Goal: Task Accomplishment & Management: Use online tool/utility

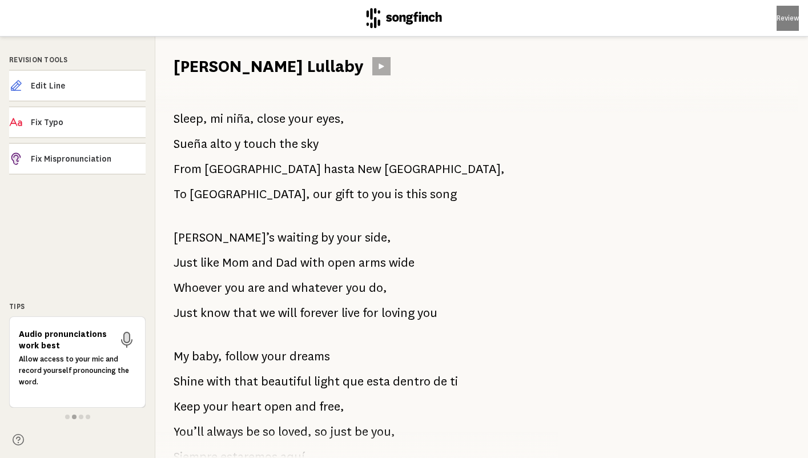
scroll to position [2, 0]
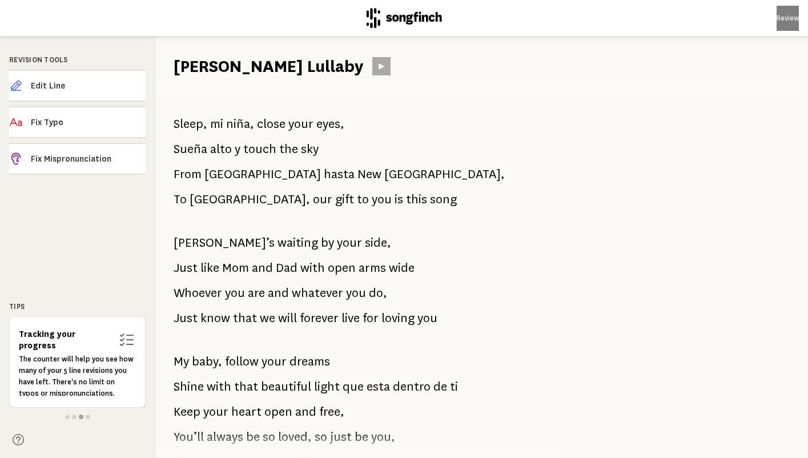
drag, startPoint x: 239, startPoint y: 202, endPoint x: 361, endPoint y: 200, distance: 121.6
click at [361, 200] on p "To [GEOGRAPHIC_DATA], our gift to you is this song" at bounding box center [315, 199] width 283 height 23
click at [377, 62] on icon at bounding box center [381, 66] width 9 height 9
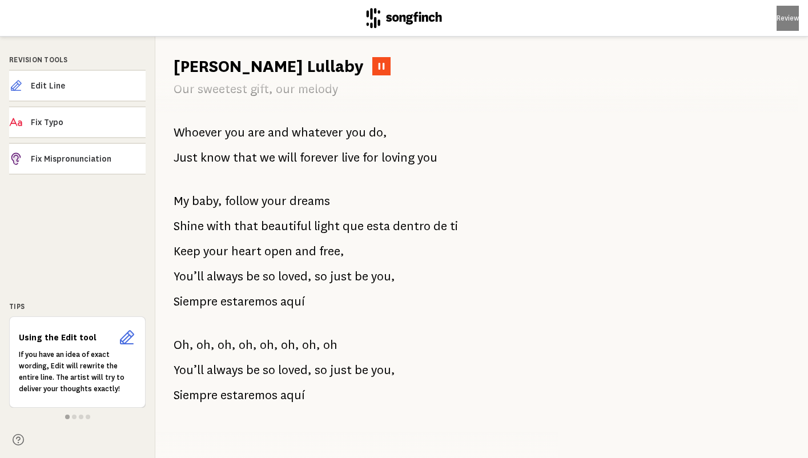
scroll to position [686, 0]
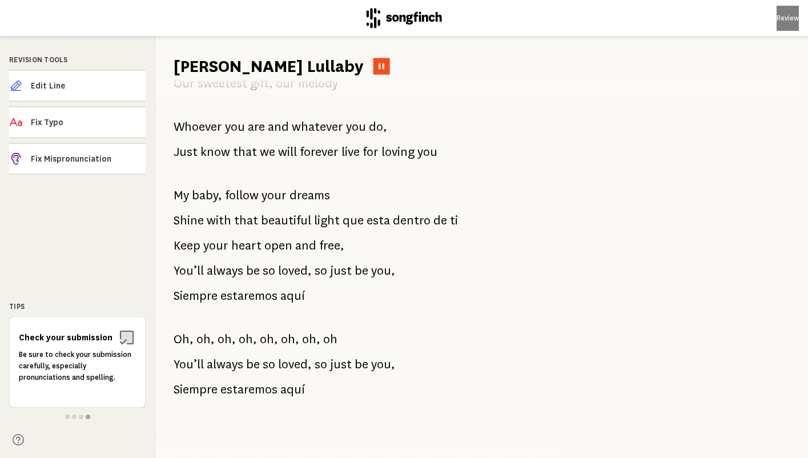
click at [377, 66] on icon at bounding box center [381, 66] width 8 height 8
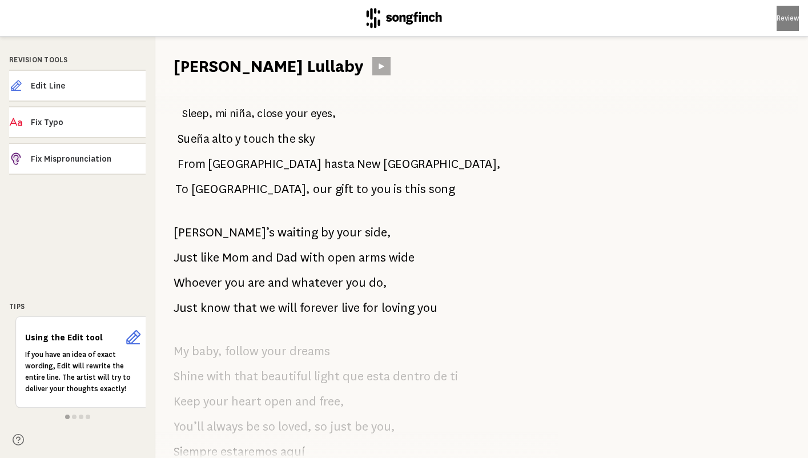
scroll to position [0, 0]
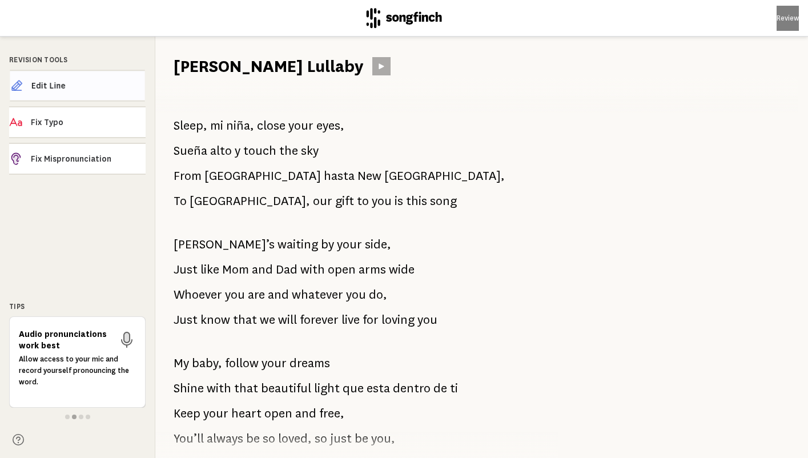
click at [95, 82] on span "Edit Line" at bounding box center [88, 85] width 114 height 11
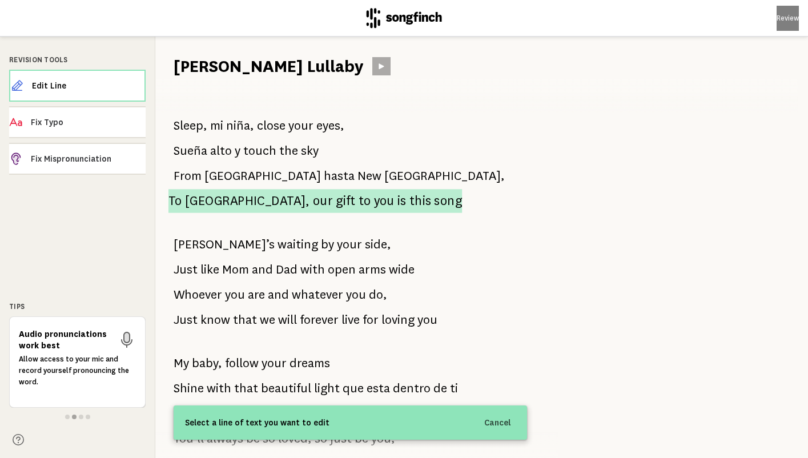
click at [313, 201] on span "our" at bounding box center [323, 200] width 20 height 23
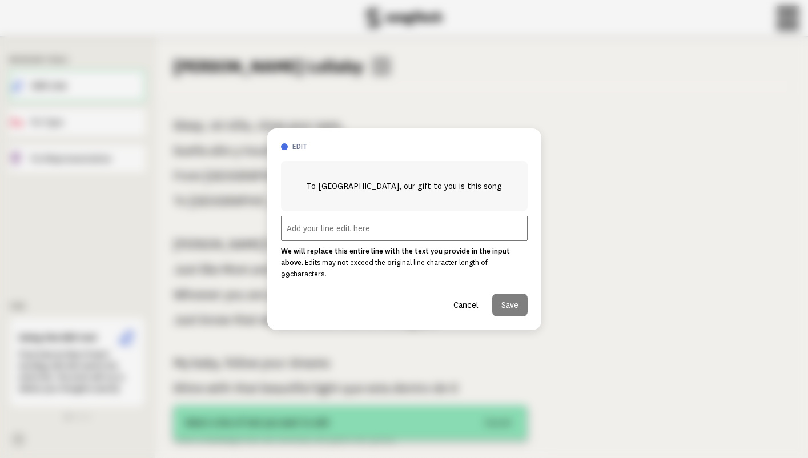
click at [308, 237] on input "text" at bounding box center [404, 228] width 247 height 25
paste input "oh the places you’ll go"
click at [293, 234] on input "TO [GEOGRAPHIC_DATA], oh the places you’ll go" at bounding box center [404, 228] width 247 height 25
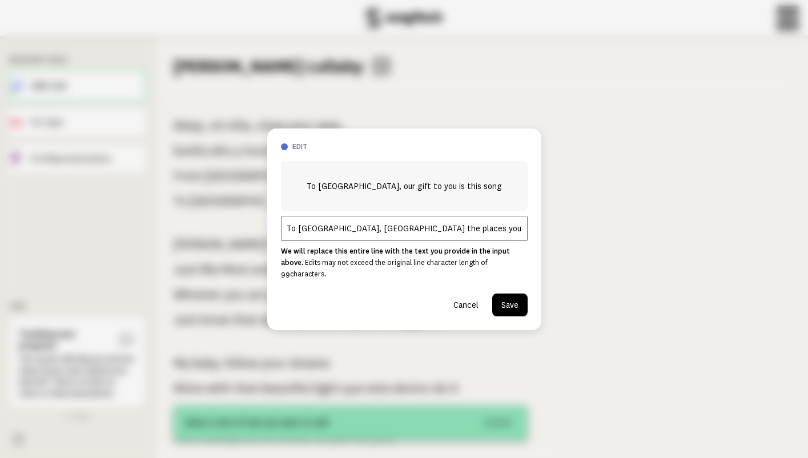
click at [359, 235] on input "To [GEOGRAPHIC_DATA], [GEOGRAPHIC_DATA] the places you’ll go" at bounding box center [404, 228] width 247 height 25
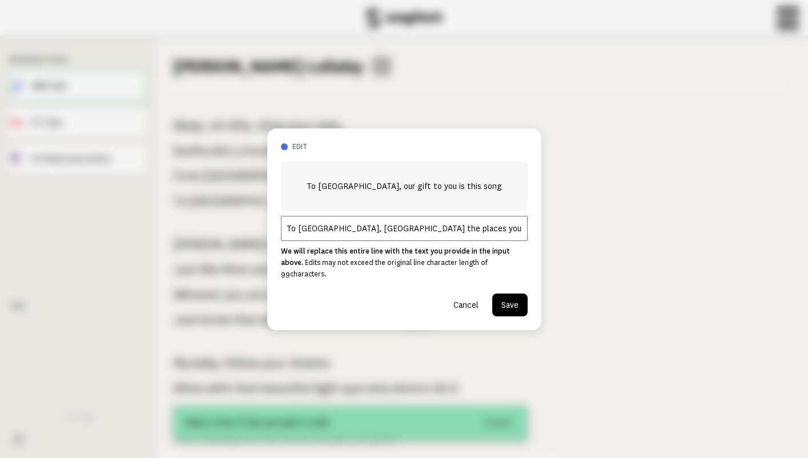
click at [359, 235] on input "To [GEOGRAPHIC_DATA], [GEOGRAPHIC_DATA] the places you’ll go" at bounding box center [404, 228] width 247 height 25
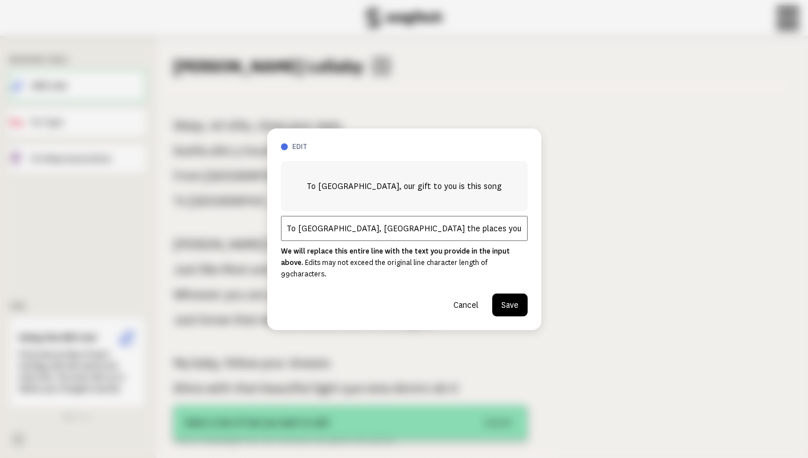
click at [416, 232] on input "To [GEOGRAPHIC_DATA], [GEOGRAPHIC_DATA] the places you’ll go" at bounding box center [404, 228] width 247 height 25
click at [302, 235] on input "To [GEOGRAPHIC_DATA], [GEOGRAPHIC_DATA] the places you’ll go" at bounding box center [404, 228] width 247 height 25
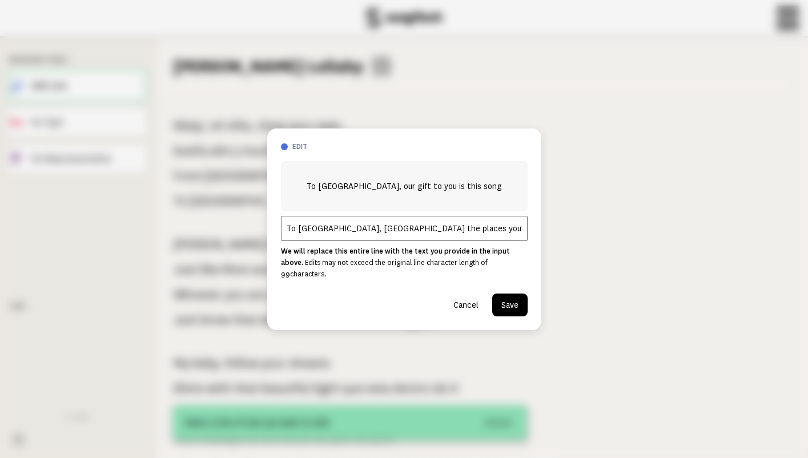
click at [349, 235] on input "To [GEOGRAPHIC_DATA], [GEOGRAPHIC_DATA] the places you’ll go" at bounding box center [404, 228] width 247 height 25
click at [336, 235] on input "To [GEOGRAPHIC_DATA], [GEOGRAPHIC_DATA] the places you’ll go" at bounding box center [404, 228] width 247 height 25
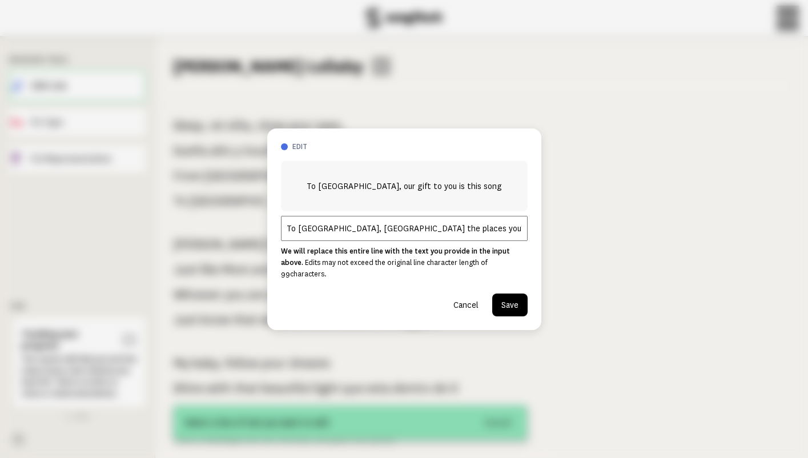
click at [428, 232] on input "To [GEOGRAPHIC_DATA], [GEOGRAPHIC_DATA] the places you’ll go" at bounding box center [404, 228] width 247 height 25
type input "To [GEOGRAPHIC_DATA], [GEOGRAPHIC_DATA] the places you’ll go"
click at [462, 297] on button "Cancel" at bounding box center [465, 304] width 43 height 23
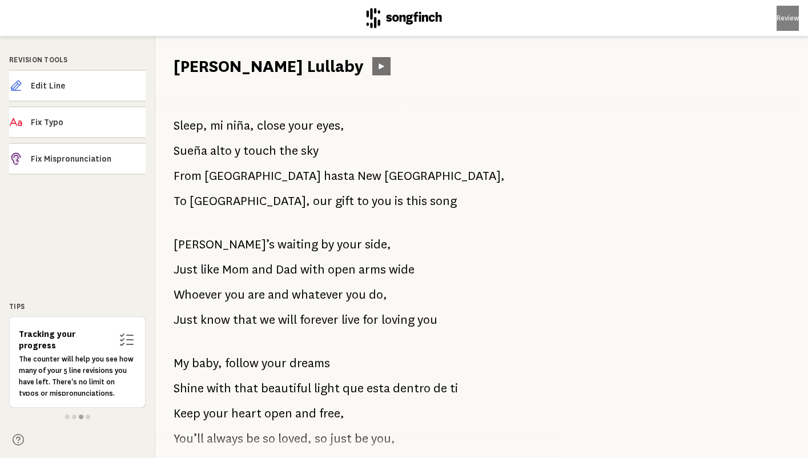
click at [377, 70] on icon at bounding box center [381, 66] width 9 height 9
click at [177, 126] on span "Sleep," at bounding box center [191, 125] width 34 height 23
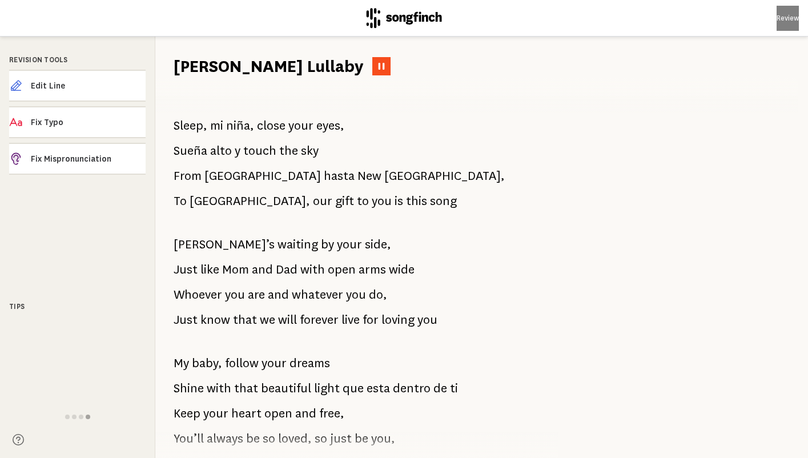
click at [377, 66] on icon at bounding box center [381, 66] width 9 height 9
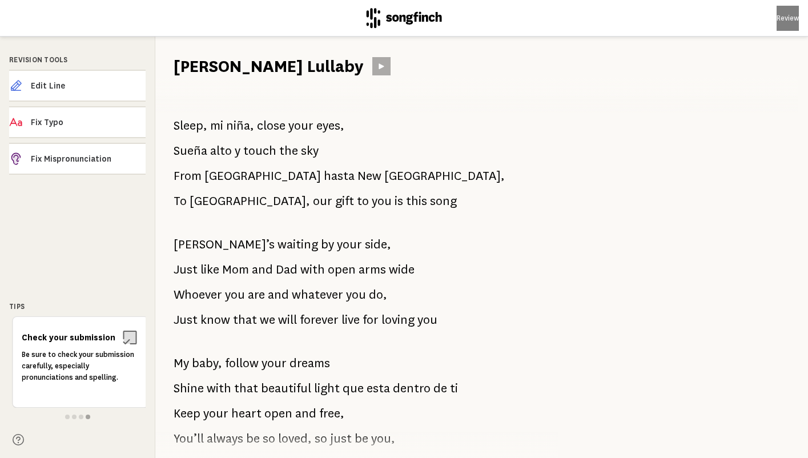
click at [178, 128] on span "Sleep," at bounding box center [191, 125] width 34 height 23
click at [176, 127] on span "Sleep," at bounding box center [191, 125] width 34 height 23
click at [377, 62] on icon at bounding box center [381, 66] width 9 height 9
click at [379, 66] on icon at bounding box center [381, 66] width 5 height 6
click at [377, 66] on icon at bounding box center [381, 66] width 9 height 9
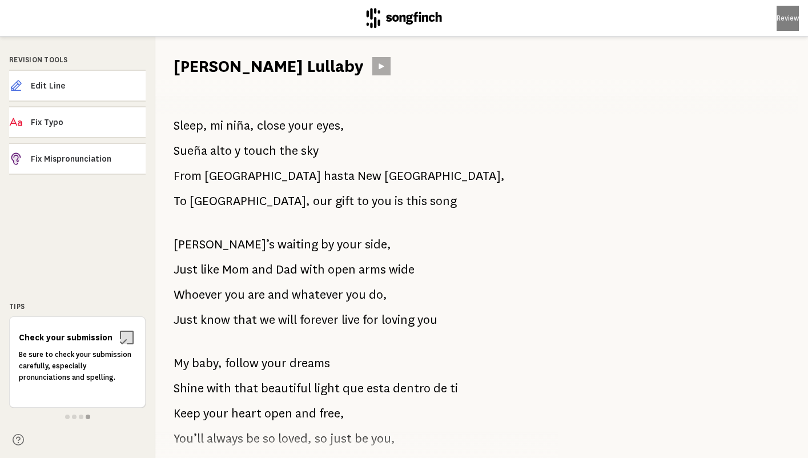
click at [324, 175] on span "hasta" at bounding box center [339, 175] width 31 height 23
click at [377, 68] on icon at bounding box center [381, 66] width 8 height 8
click at [96, 81] on span "Edit Line" at bounding box center [88, 85] width 115 height 11
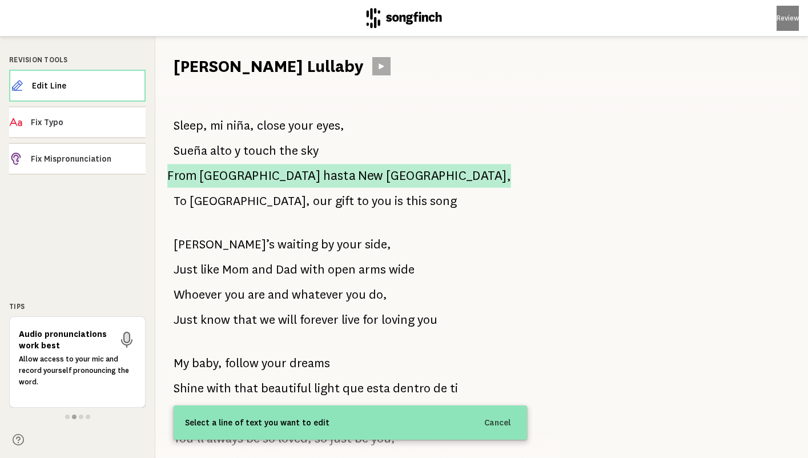
click at [323, 178] on span "hasta" at bounding box center [339, 176] width 32 height 24
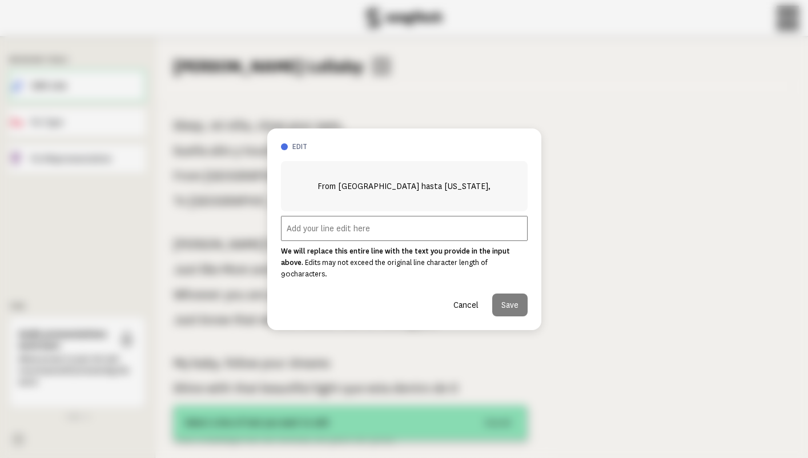
click at [332, 235] on input "text" at bounding box center [404, 228] width 247 height 25
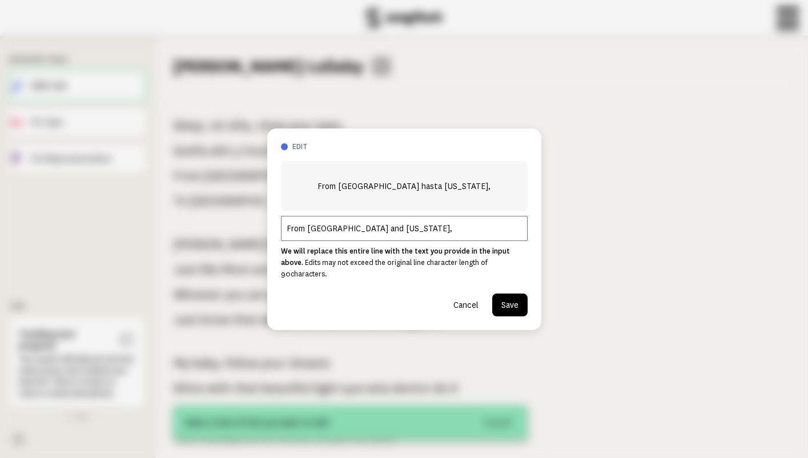
type input "From [GEOGRAPHIC_DATA] and [US_STATE],"
click at [509, 304] on button "Save" at bounding box center [509, 304] width 35 height 23
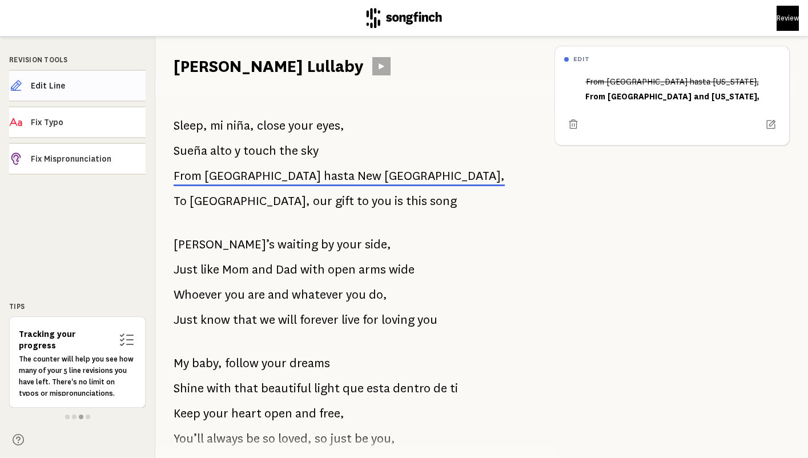
click at [107, 90] on span "Edit Line" at bounding box center [88, 85] width 115 height 11
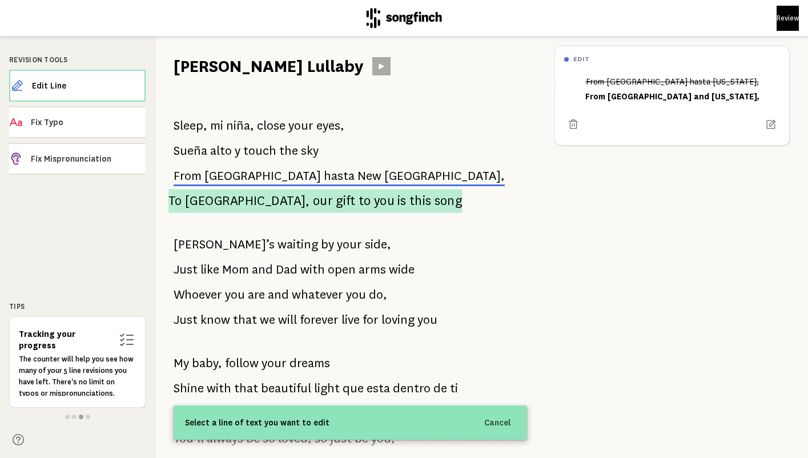
click at [222, 204] on span "[GEOGRAPHIC_DATA]," at bounding box center [247, 201] width 125 height 24
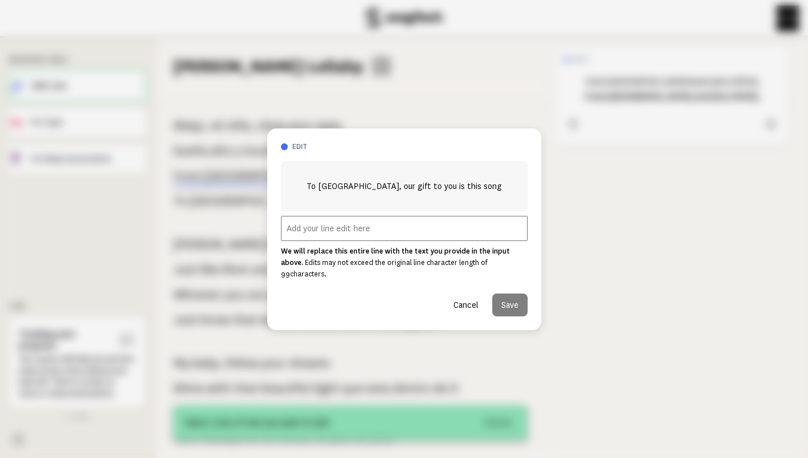
click at [314, 230] on input "text" at bounding box center [404, 228] width 247 height 25
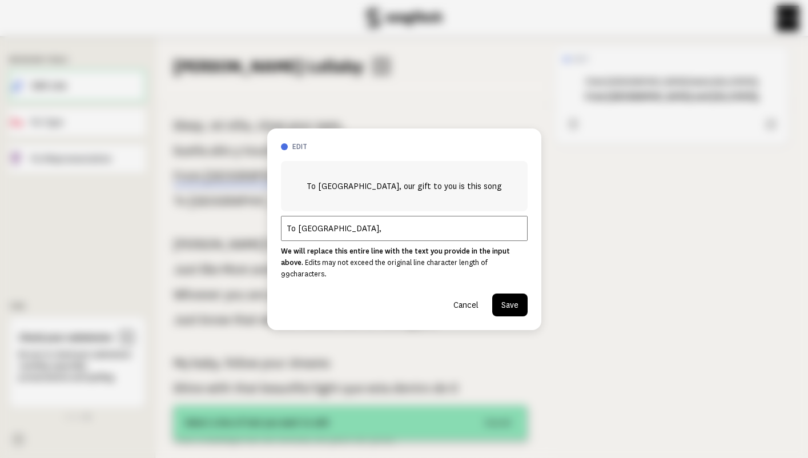
paste input "oh the places you’ll go"
type input "To [GEOGRAPHIC_DATA], [GEOGRAPHIC_DATA] the places you’ll go"
click at [517, 305] on button "Save" at bounding box center [509, 304] width 35 height 23
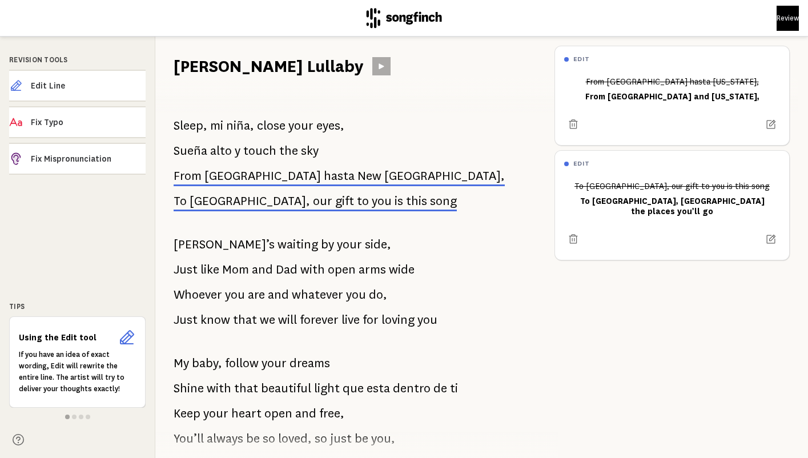
click at [206, 202] on span "[GEOGRAPHIC_DATA]," at bounding box center [250, 201] width 120 height 14
click at [773, 234] on icon at bounding box center [770, 239] width 11 height 11
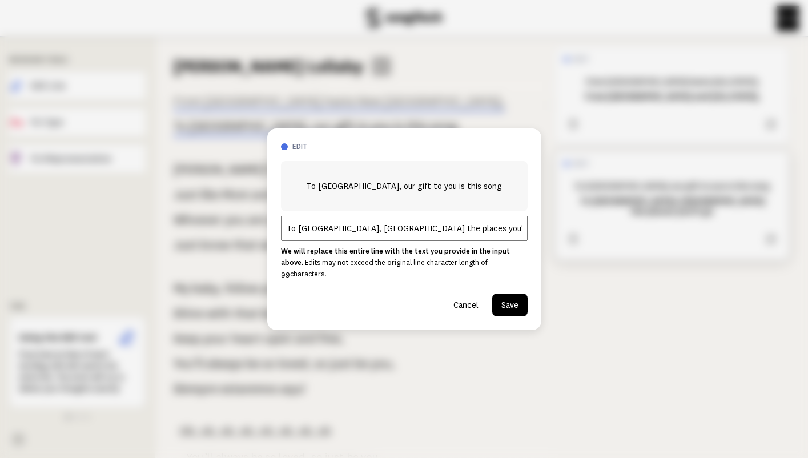
scroll to position [83, 0]
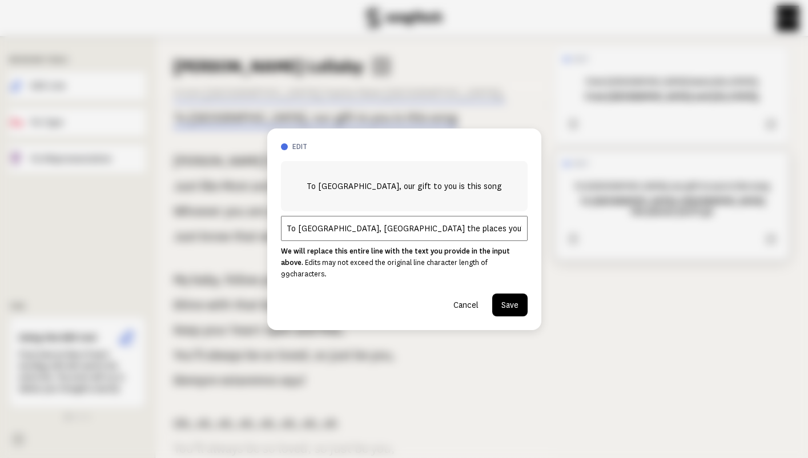
click at [292, 236] on input "To [GEOGRAPHIC_DATA], [GEOGRAPHIC_DATA] the places you’ll go" at bounding box center [404, 228] width 247 height 25
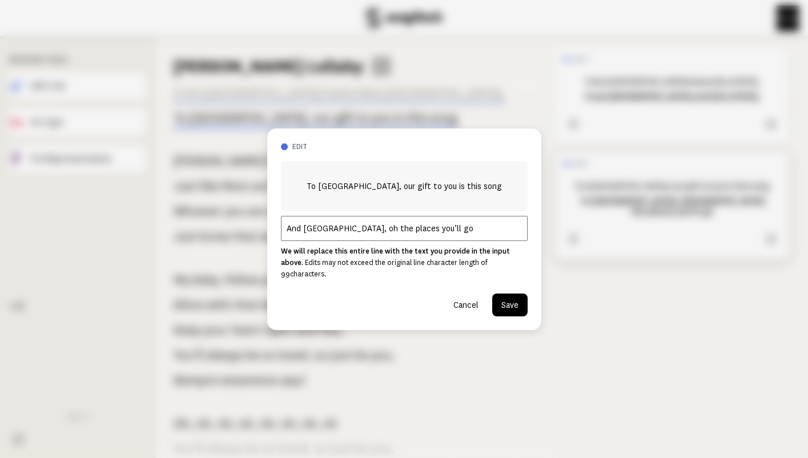
type input "And [GEOGRAPHIC_DATA], oh the places you’ll go"
click at [506, 301] on button "Save" at bounding box center [509, 304] width 35 height 23
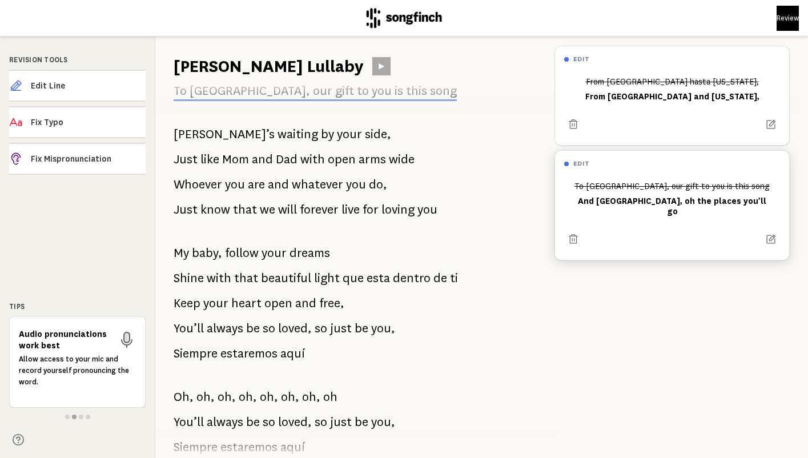
scroll to position [126, 0]
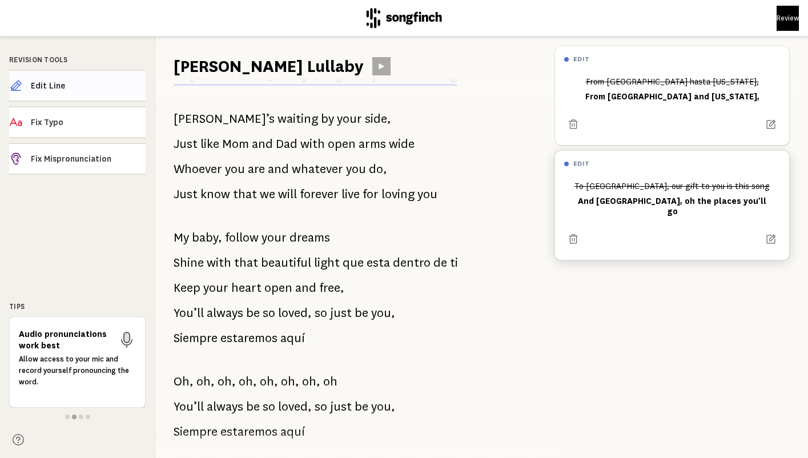
click at [95, 96] on button "Edit Line" at bounding box center [77, 86] width 136 height 32
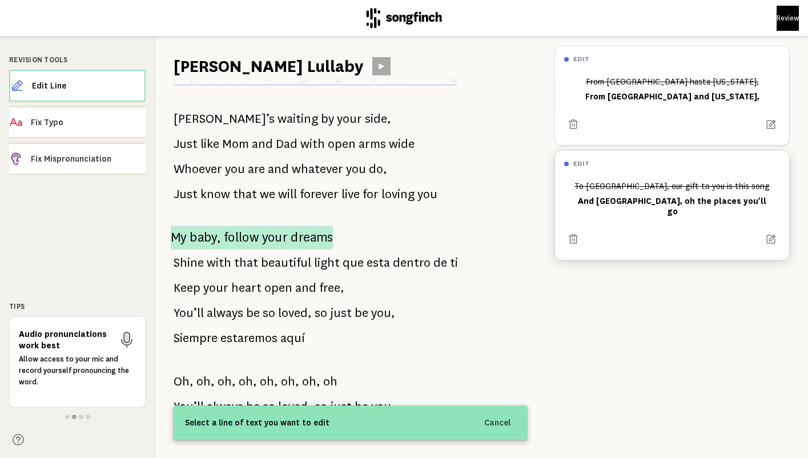
click at [186, 234] on span "My" at bounding box center [179, 238] width 16 height 24
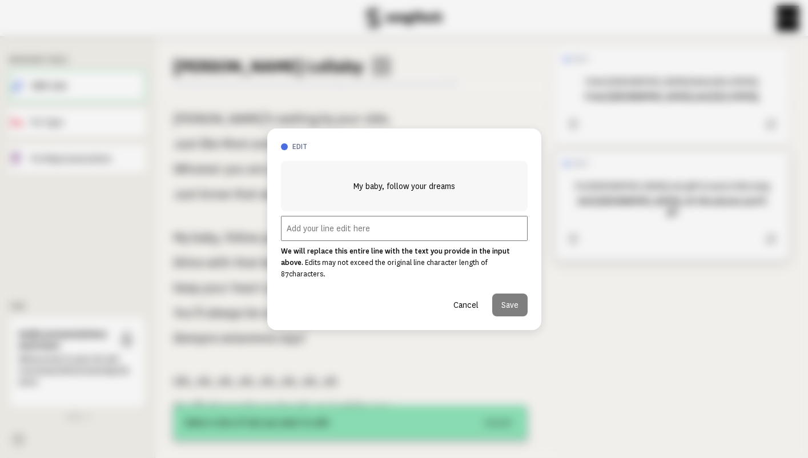
click at [308, 239] on input "text" at bounding box center [404, 228] width 247 height 25
paste input "My [PERSON_NAME]"
click at [297, 235] on input "My [PERSON_NAME]" at bounding box center [404, 228] width 247 height 25
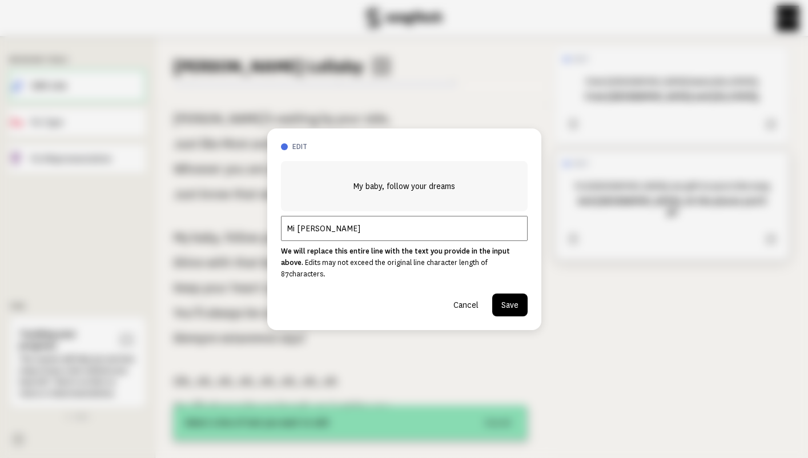
click at [330, 237] on input "Mi [PERSON_NAME]" at bounding box center [404, 228] width 247 height 25
type input "[PERSON_NAME], follow your dreams"
click at [518, 307] on button "Save" at bounding box center [509, 304] width 35 height 23
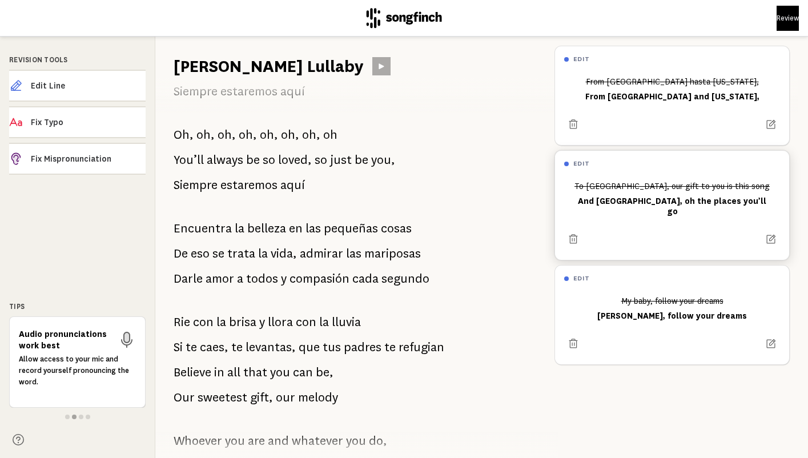
scroll to position [389, 0]
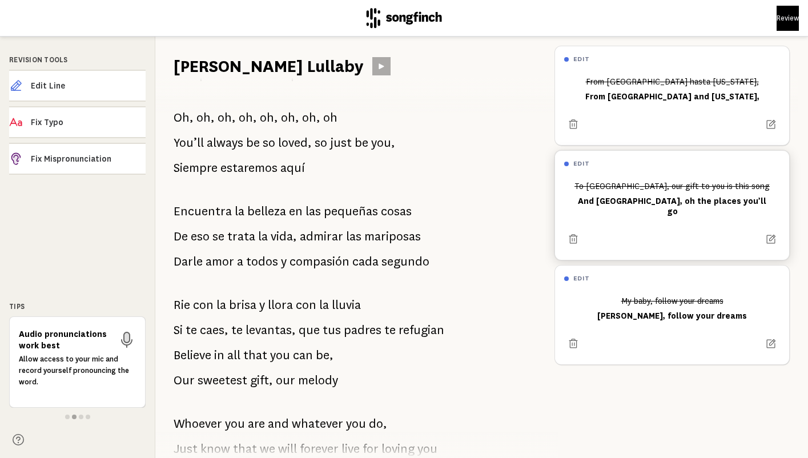
click at [340, 333] on p "Si te caes, te levantas, que tus padres te refugian" at bounding box center [309, 330] width 271 height 23
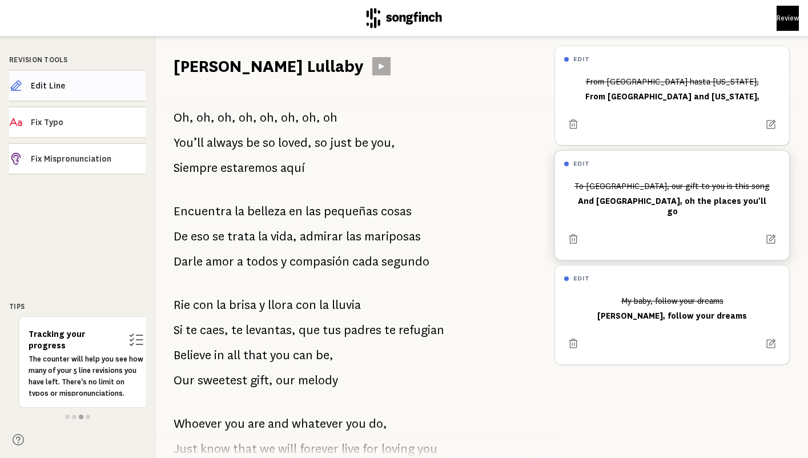
click at [104, 98] on button "Edit Line" at bounding box center [77, 86] width 136 height 32
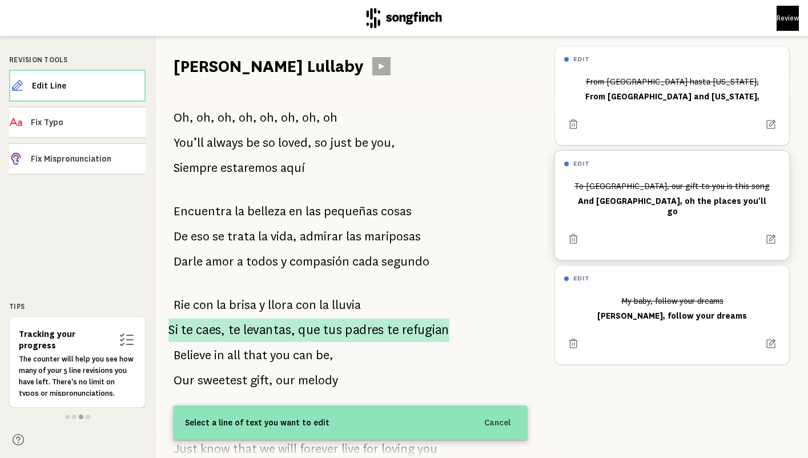
click at [244, 336] on p "Si te caes, te levantas, que tus padres te refugian" at bounding box center [308, 330] width 281 height 24
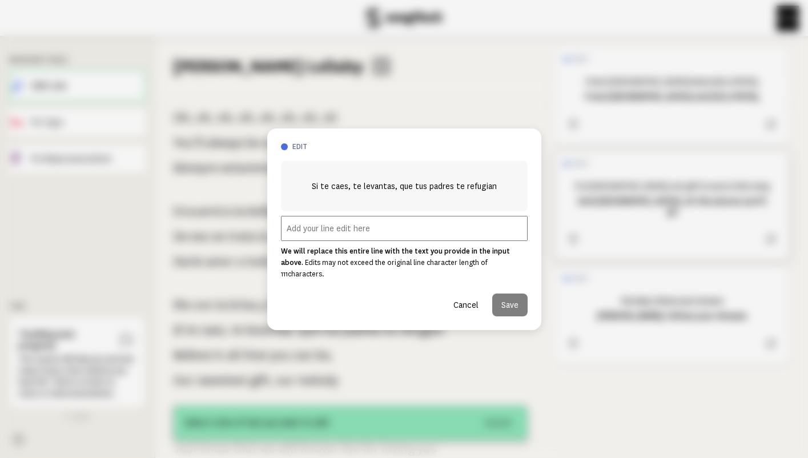
click at [348, 241] on input "text" at bounding box center [404, 228] width 247 height 25
paste input "Si te caes, levántate, mistakes will always shape ya"
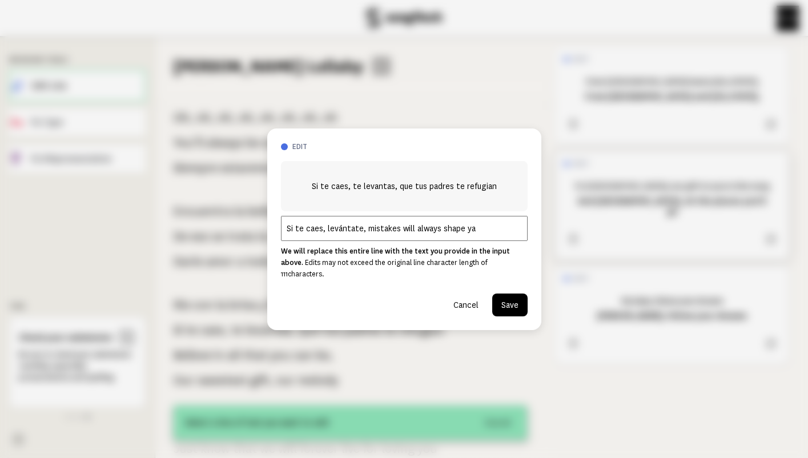
click at [423, 230] on input "Si te caes, levántate, mistakes will always shape ya" at bounding box center [404, 228] width 247 height 25
click at [366, 237] on input "Si te caes, levántate, mistakes will shape ya" at bounding box center [404, 228] width 247 height 25
type input "Si te caes, levántate, your mistakes will shape ya"
click at [512, 293] on button "Save" at bounding box center [509, 304] width 35 height 23
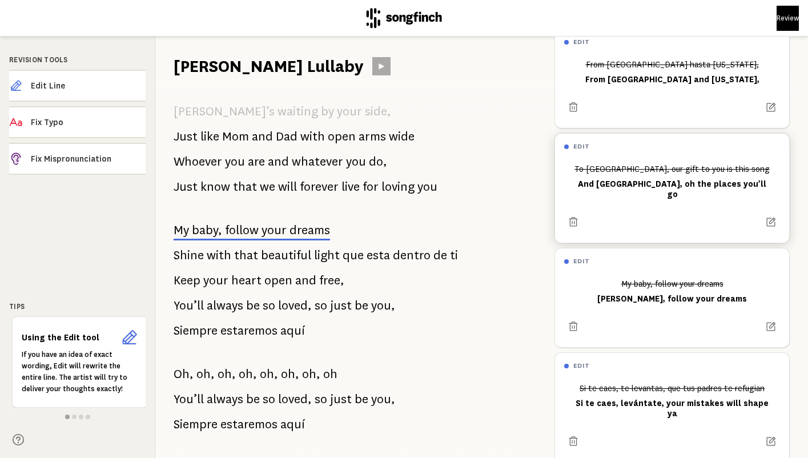
scroll to position [128, 0]
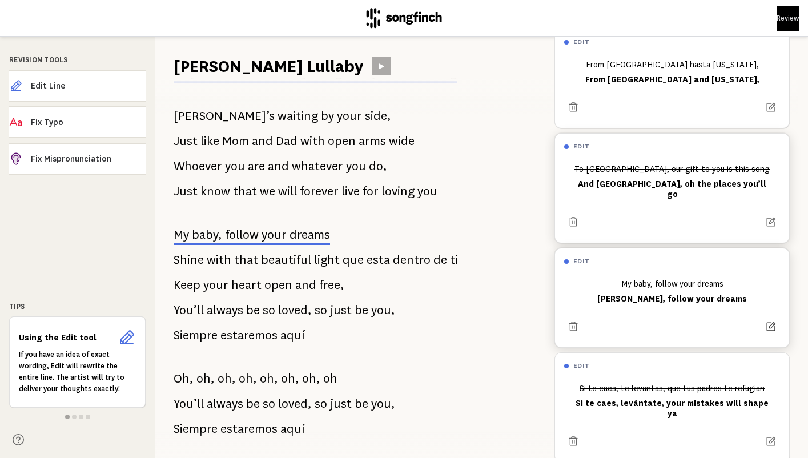
click at [771, 321] on icon at bounding box center [770, 326] width 11 height 11
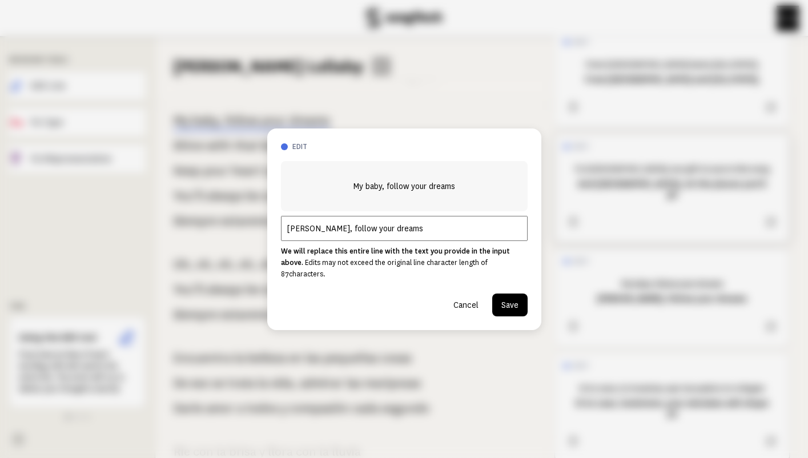
scroll to position [246, 0]
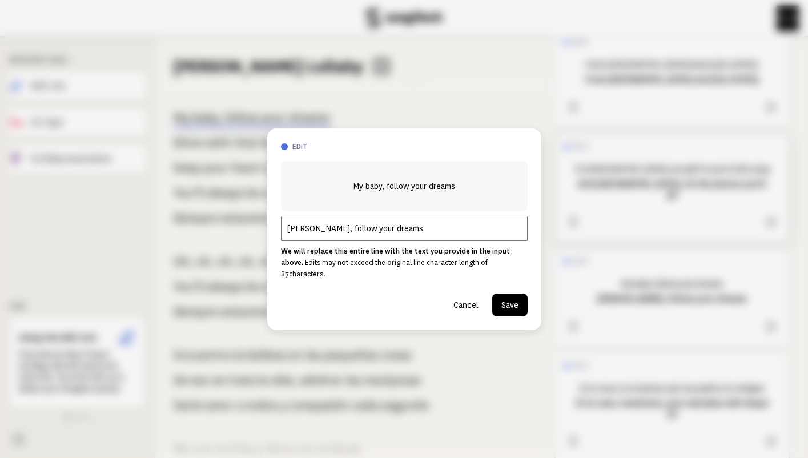
click at [305, 236] on input "[PERSON_NAME], follow your dreams" at bounding box center [404, 228] width 247 height 25
click at [297, 236] on input "[PERSON_NAME], follow your dreams" at bounding box center [404, 228] width 247 height 25
type input "[PERSON_NAME], follow your dreams"
click at [329, 76] on div at bounding box center [404, 229] width 808 height 458
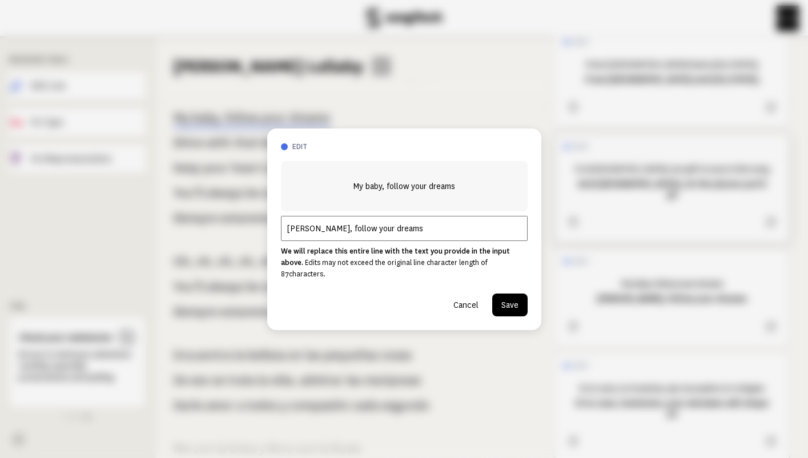
click at [509, 295] on button "Save" at bounding box center [509, 304] width 35 height 23
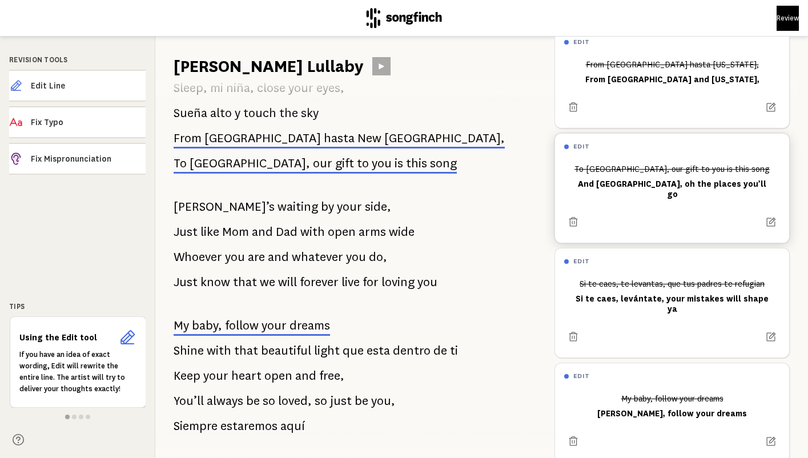
scroll to position [41, 0]
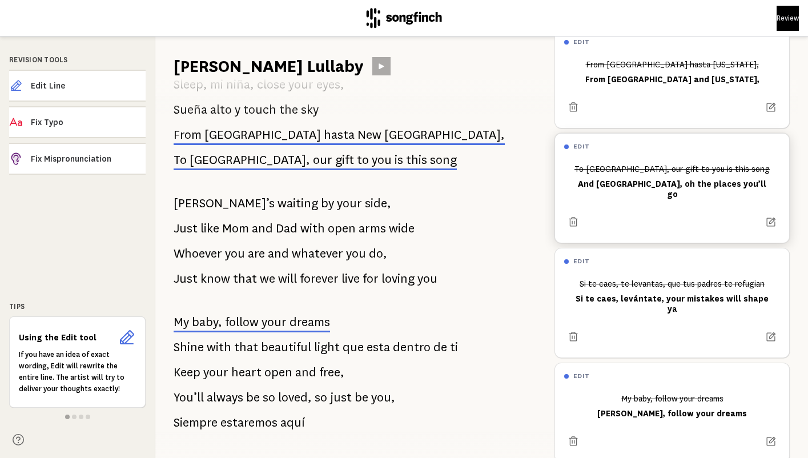
click at [372, 60] on button at bounding box center [381, 66] width 18 height 18
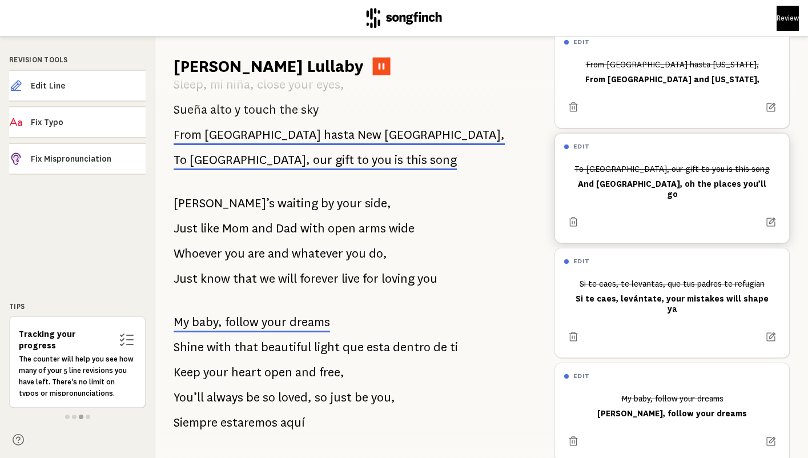
click at [373, 61] on button at bounding box center [382, 67] width 18 height 18
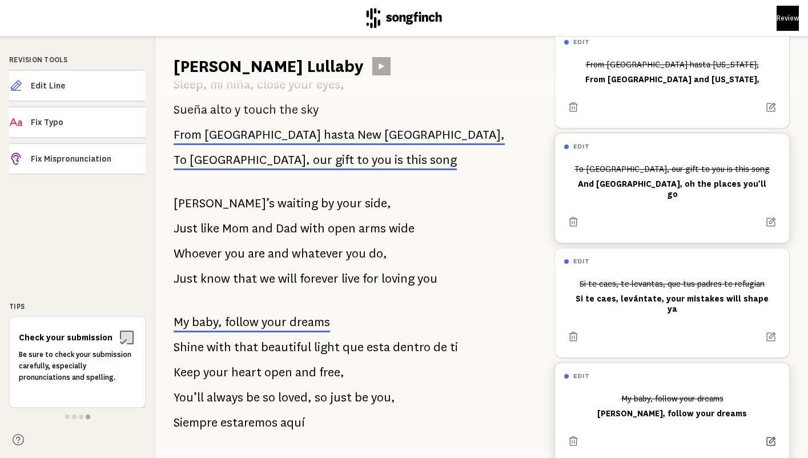
click at [767, 436] on icon at bounding box center [770, 441] width 11 height 11
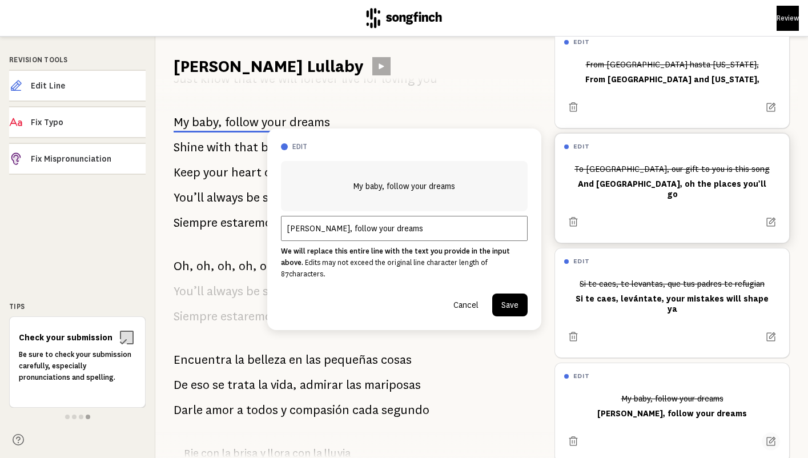
scroll to position [246, 0]
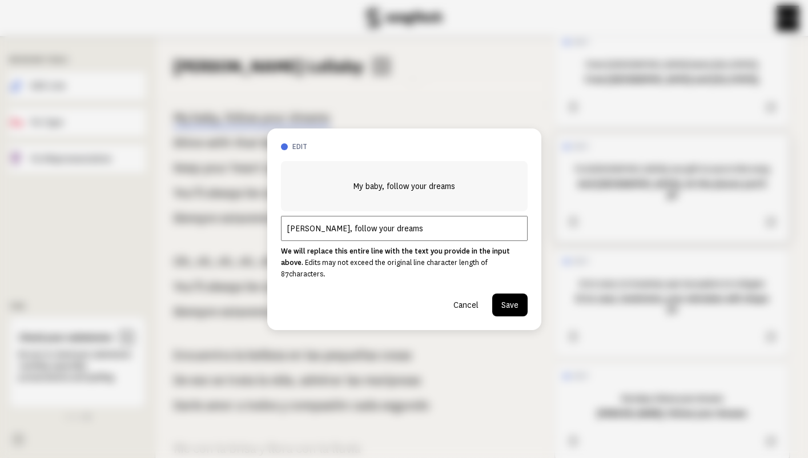
drag, startPoint x: 296, startPoint y: 235, endPoint x: 239, endPoint y: 232, distance: 57.2
click at [239, 232] on div "edit My baby, follow your dreams Mi [PERSON_NAME], follow your dreams We will r…" at bounding box center [404, 229] width 808 height 458
type input "[PERSON_NAME], follow your dreams"
click at [505, 293] on button "Save" at bounding box center [509, 304] width 35 height 23
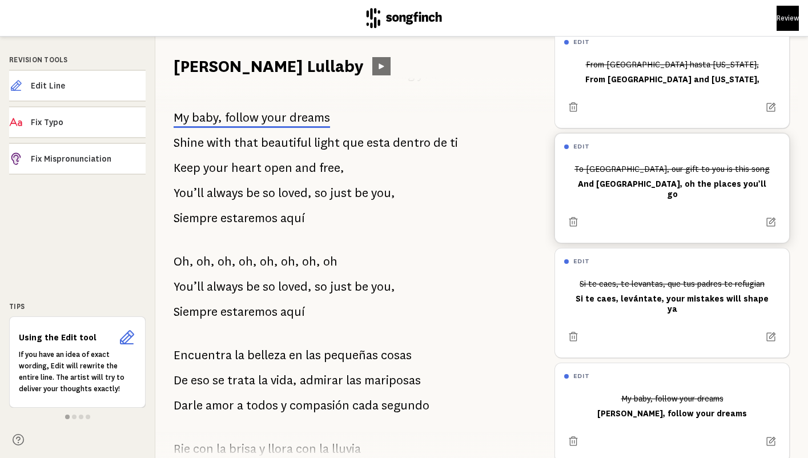
click at [372, 61] on button at bounding box center [381, 66] width 18 height 18
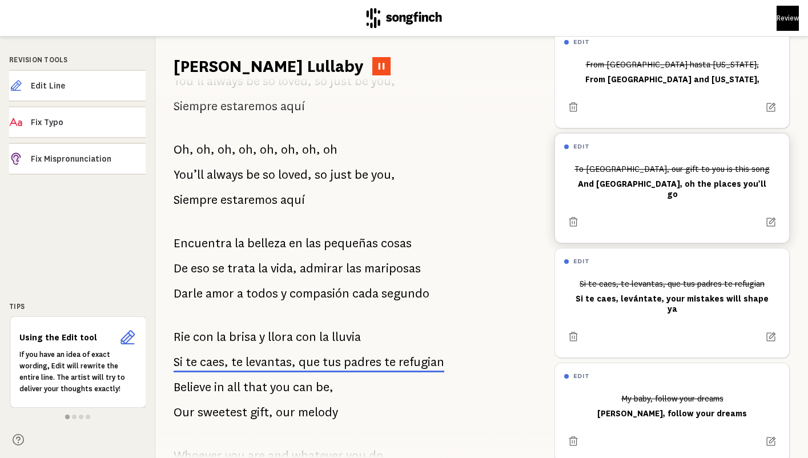
scroll to position [361, 0]
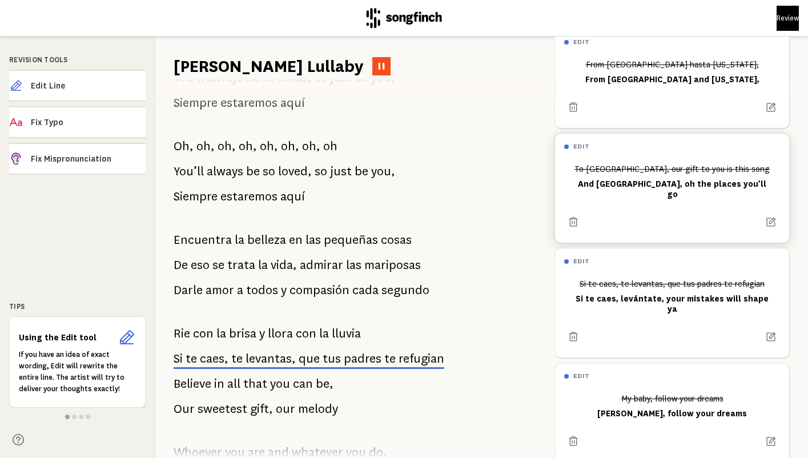
click at [377, 62] on icon at bounding box center [381, 66] width 9 height 9
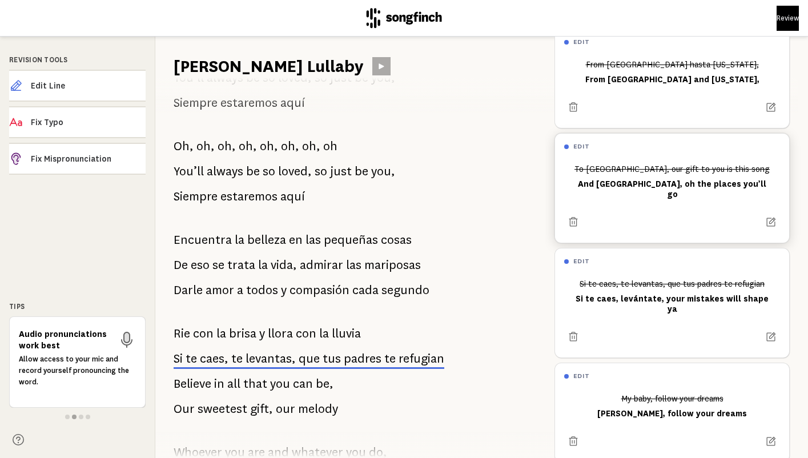
click at [377, 69] on icon at bounding box center [381, 66] width 9 height 9
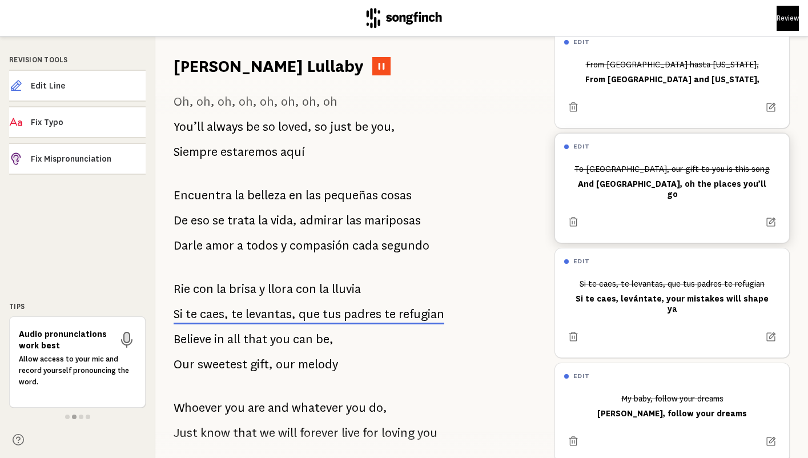
scroll to position [410, 0]
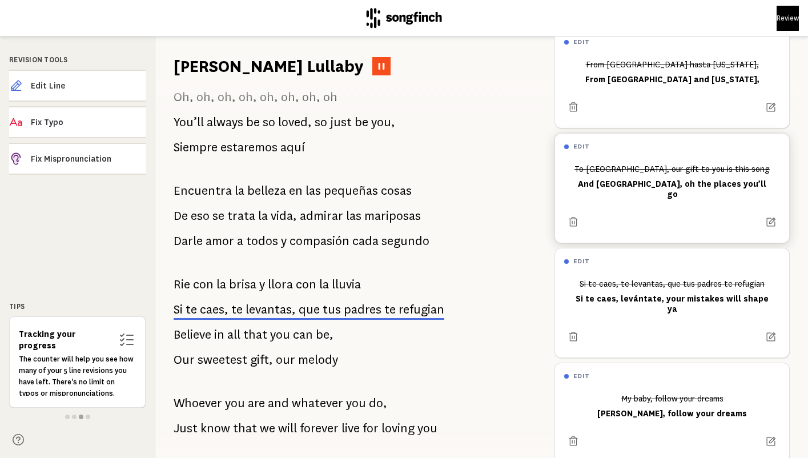
click at [372, 66] on button at bounding box center [381, 66] width 18 height 18
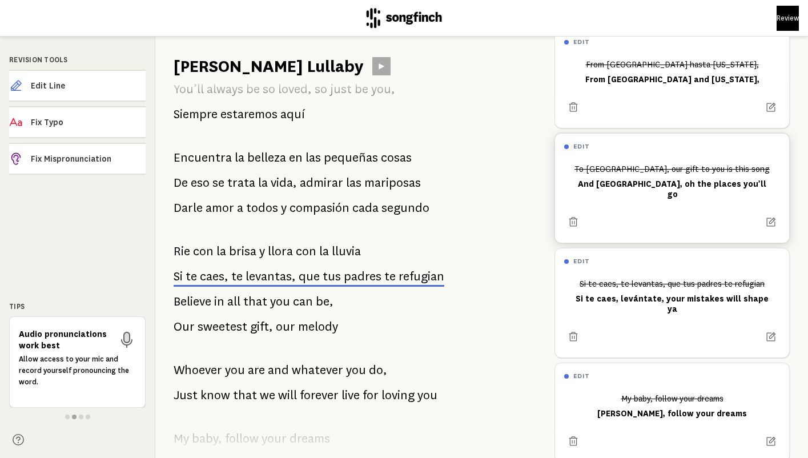
scroll to position [445, 0]
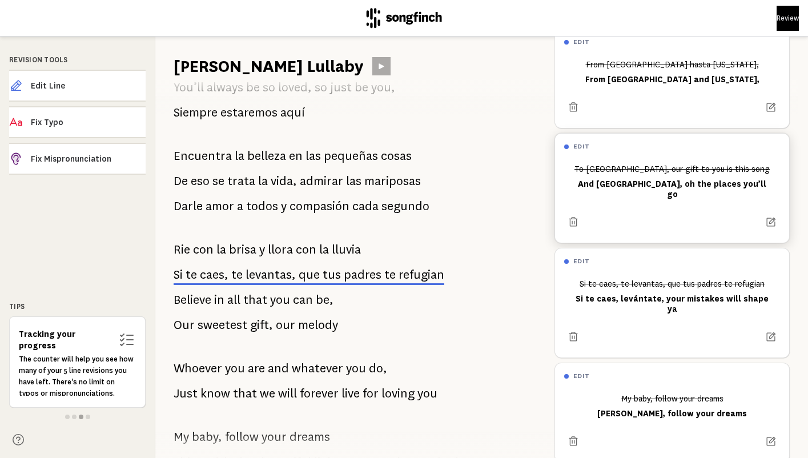
click at [182, 253] on span "Rie" at bounding box center [182, 249] width 17 height 23
click at [182, 247] on span "Rie" at bounding box center [182, 249] width 17 height 23
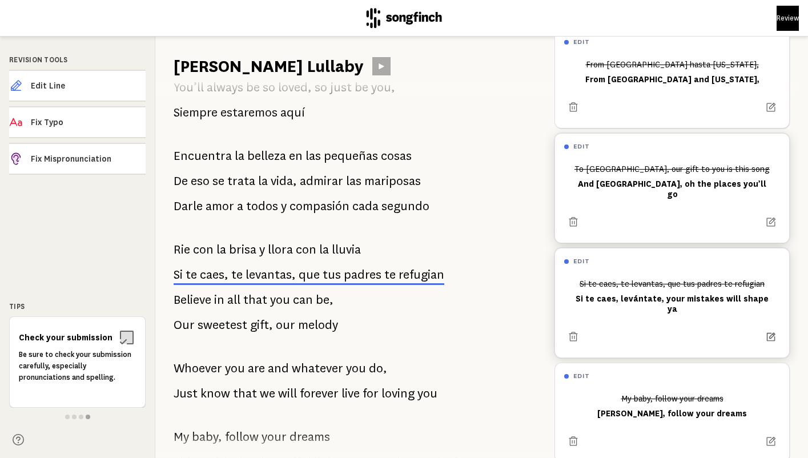
click at [772, 332] on icon at bounding box center [771, 337] width 11 height 11
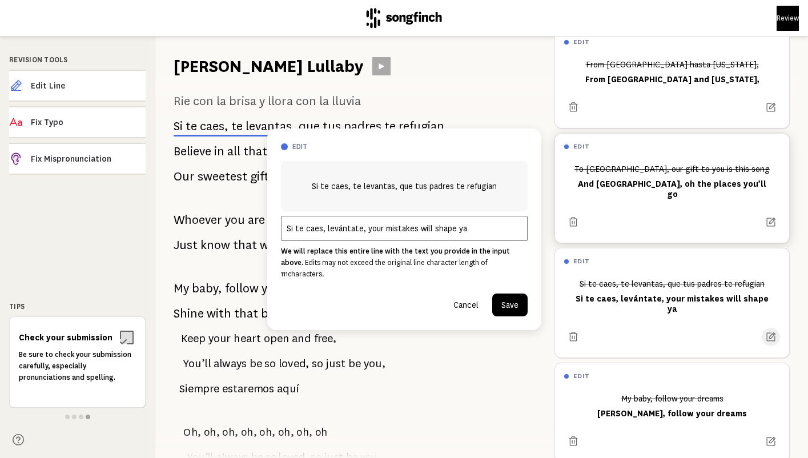
scroll to position [602, 0]
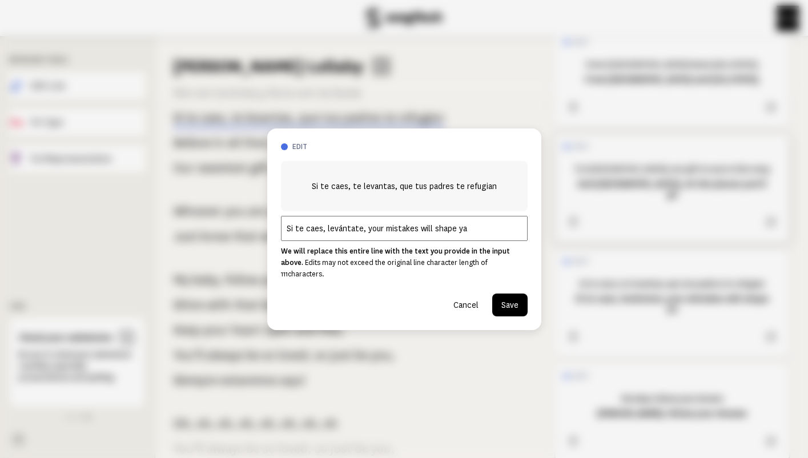
drag, startPoint x: 478, startPoint y: 236, endPoint x: 364, endPoint y: 238, distance: 114.8
click at [364, 238] on input "Si te caes, levántate, your mistakes will shape ya" at bounding box center [404, 228] width 247 height 25
type input "Si te caes, levántate, en está vida todo pasa"
click at [505, 300] on button "Save" at bounding box center [509, 304] width 35 height 23
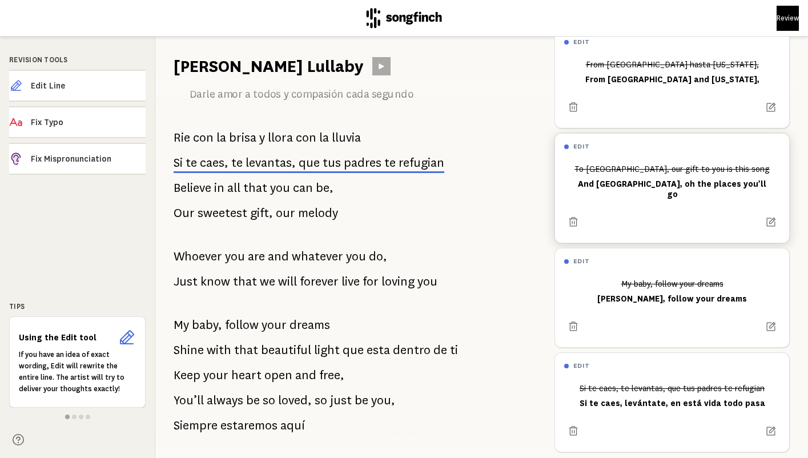
scroll to position [553, 0]
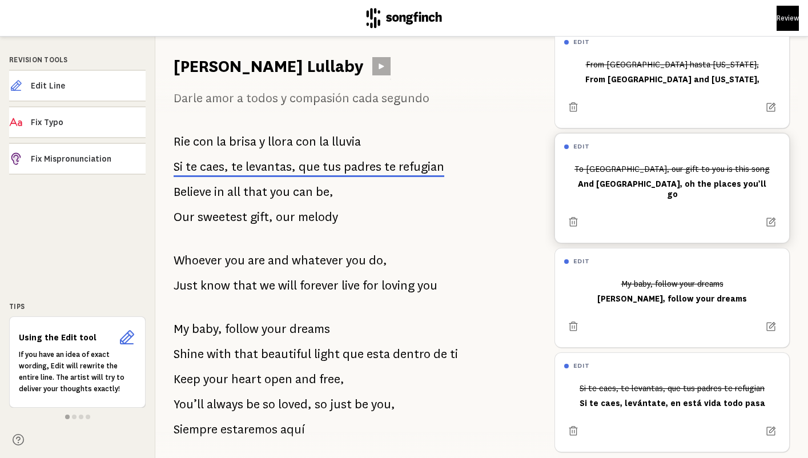
click at [179, 143] on span "Rie" at bounding box center [182, 141] width 17 height 23
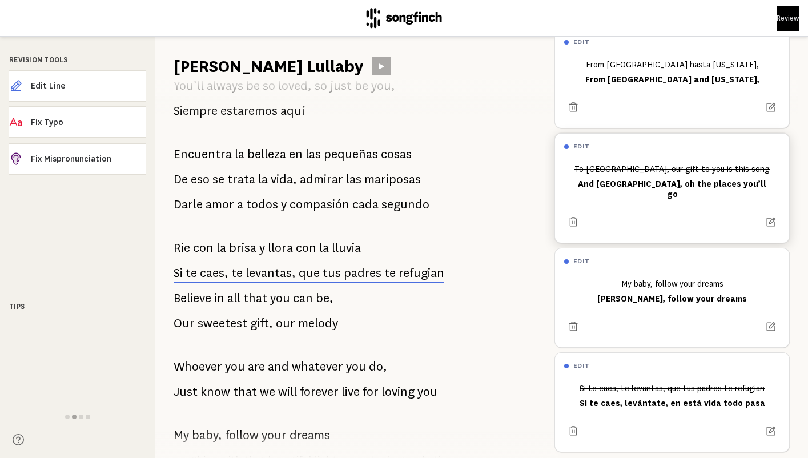
scroll to position [448, 0]
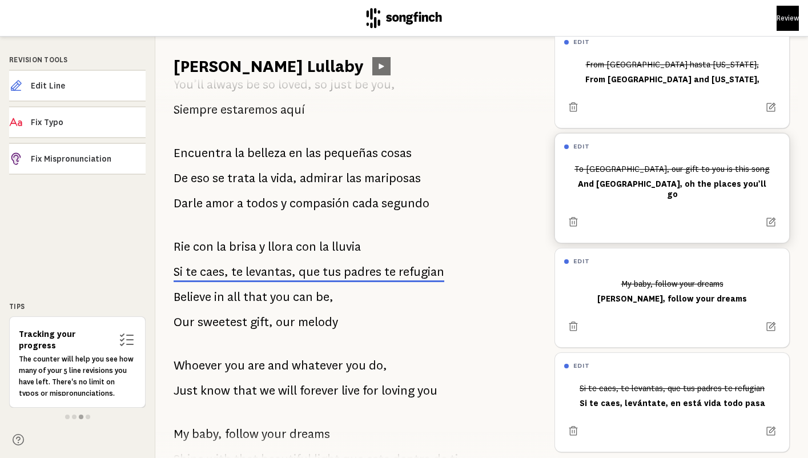
click at [379, 67] on icon at bounding box center [381, 66] width 5 height 6
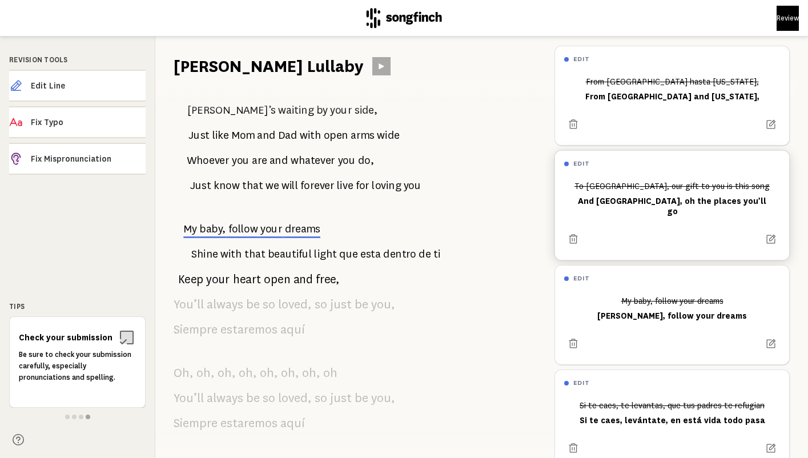
scroll to position [0, 0]
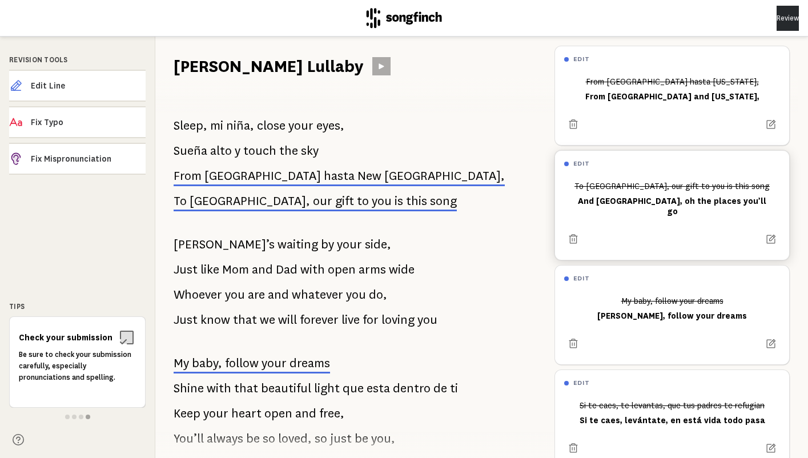
click at [777, 20] on button "Review" at bounding box center [788, 18] width 22 height 25
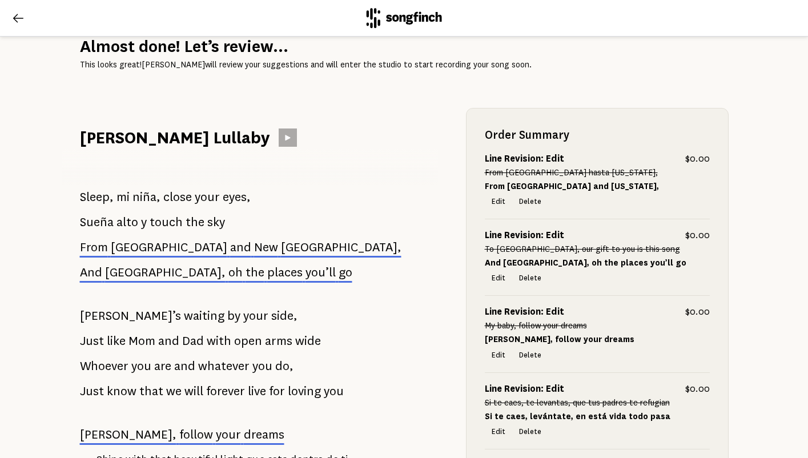
scroll to position [44, 0]
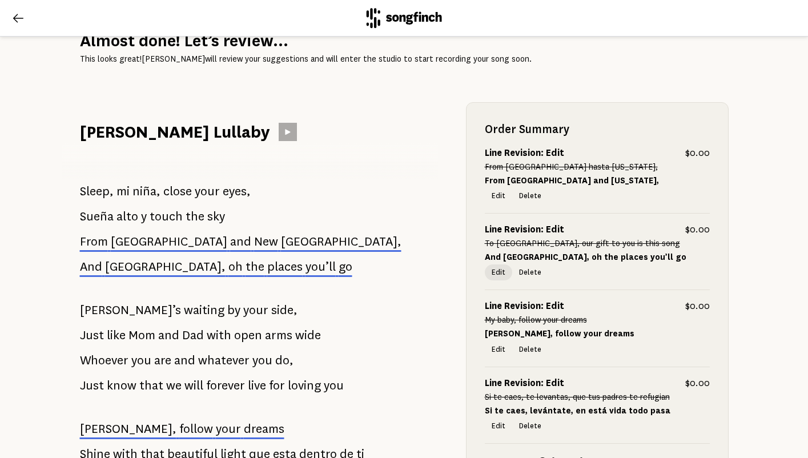
click at [497, 272] on button "Edit" at bounding box center [498, 272] width 27 height 16
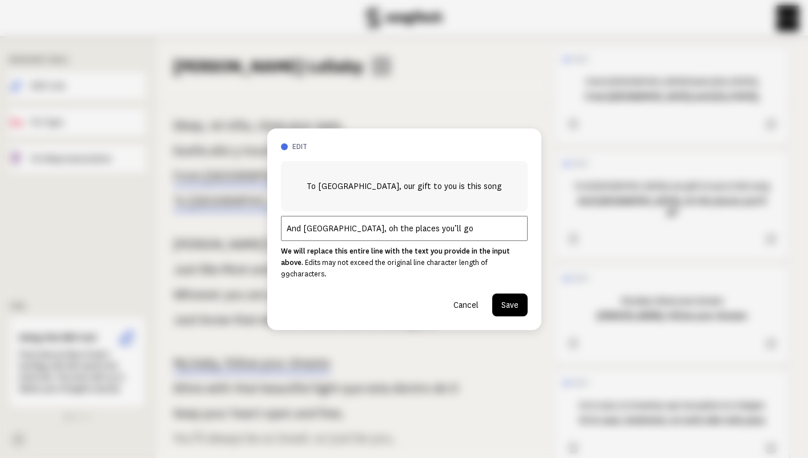
click at [292, 236] on input "And [GEOGRAPHIC_DATA], oh the places you’ll go" at bounding box center [404, 228] width 247 height 25
click at [295, 235] on input "tAnd [GEOGRAPHIC_DATA], [GEOGRAPHIC_DATA] the places you’ll go" at bounding box center [404, 228] width 247 height 25
type input "To [GEOGRAPHIC_DATA], [GEOGRAPHIC_DATA] the places you’ll go"
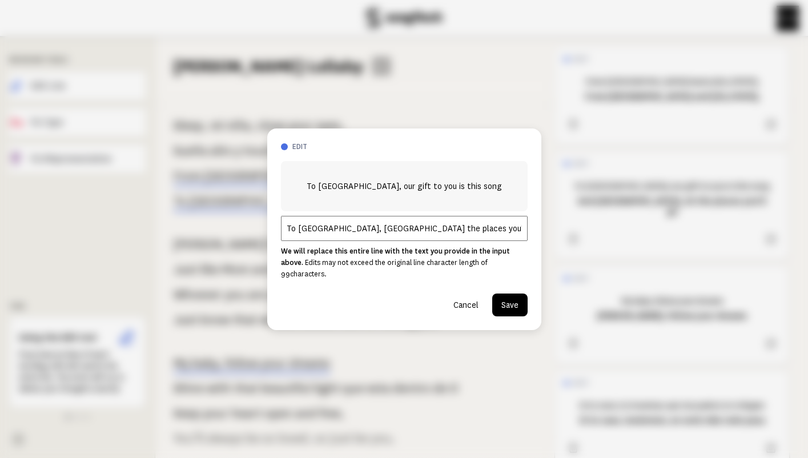
click at [510, 301] on button "Save" at bounding box center [509, 304] width 35 height 23
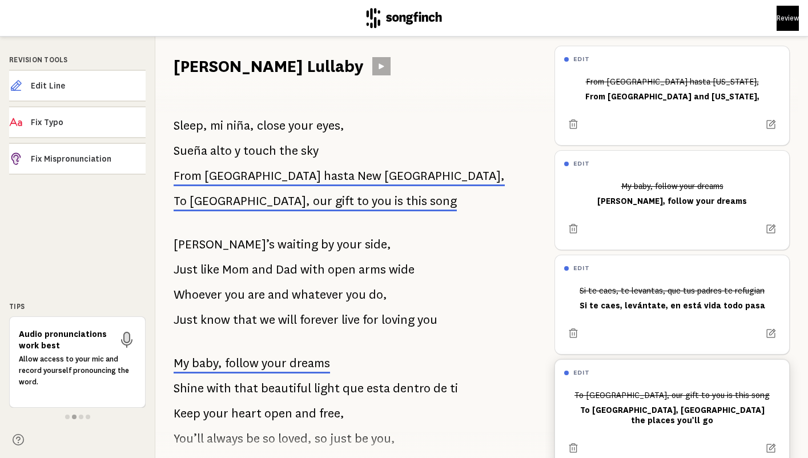
click at [658, 415] on div "To [GEOGRAPHIC_DATA], our gift to you is this song To [GEOGRAPHIC_DATA], oh the…" at bounding box center [672, 407] width 216 height 45
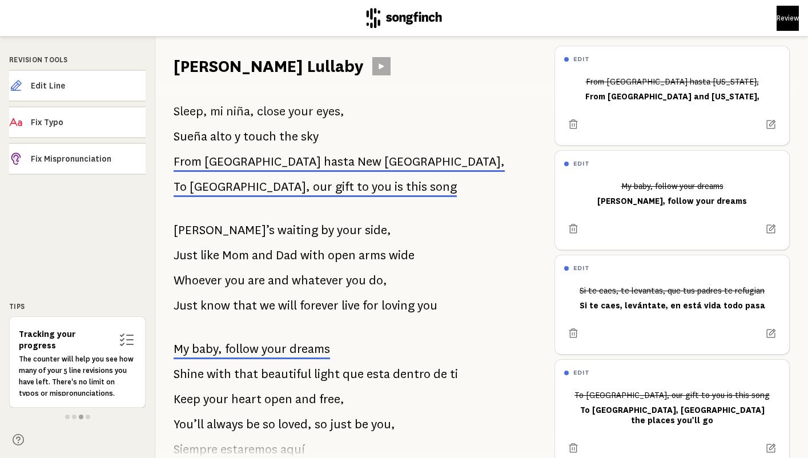
scroll to position [10, 0]
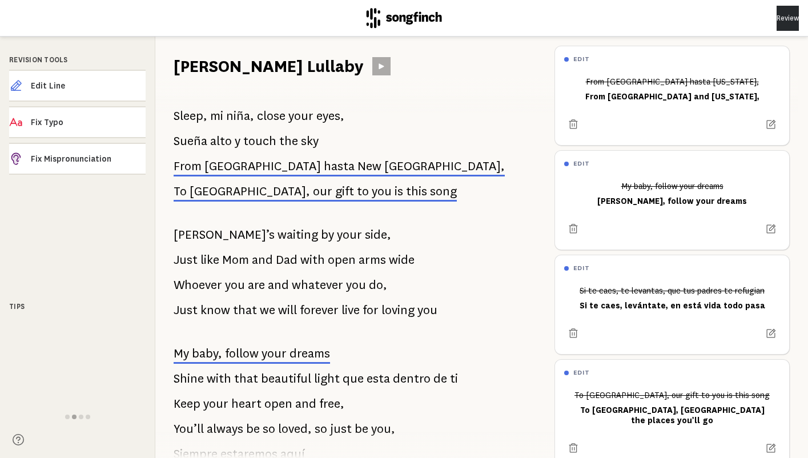
click at [777, 11] on button "Review" at bounding box center [788, 18] width 22 height 25
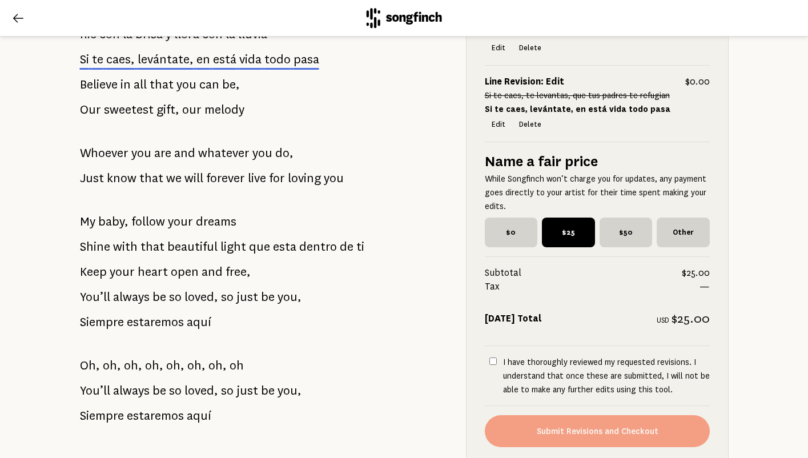
scroll to position [769, 0]
click at [504, 235] on span "$0" at bounding box center [511, 233] width 53 height 30
click at [492, 226] on input "$0" at bounding box center [488, 221] width 7 height 7
radio input "true"
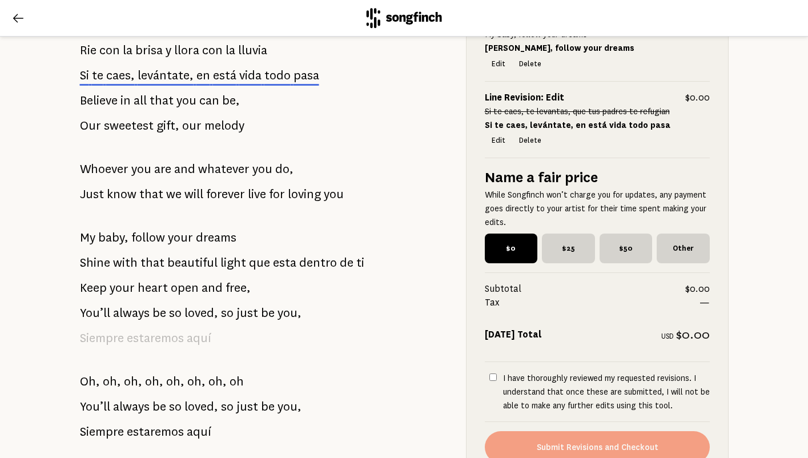
scroll to position [777, 0]
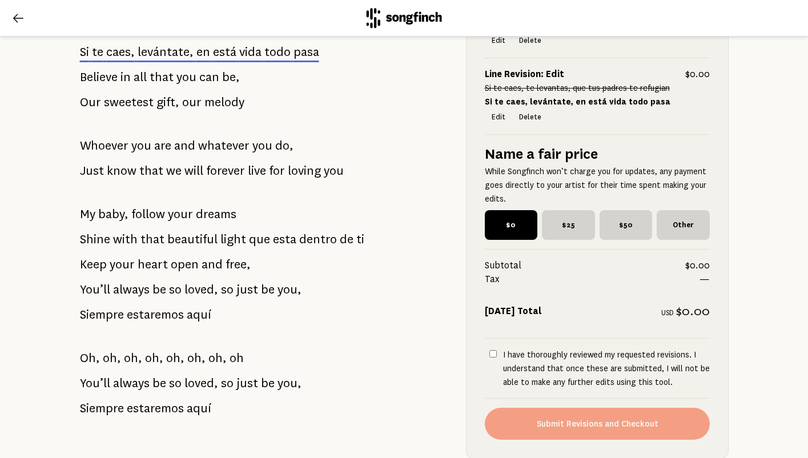
click at [492, 356] on input "I have thoroughly reviewed my requested revisions. I understand that once these…" at bounding box center [492, 353] width 7 height 7
checkbox input "true"
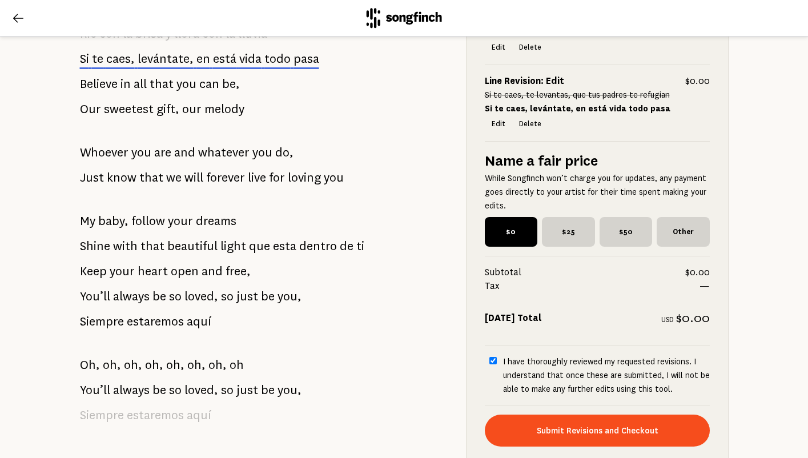
scroll to position [837, 0]
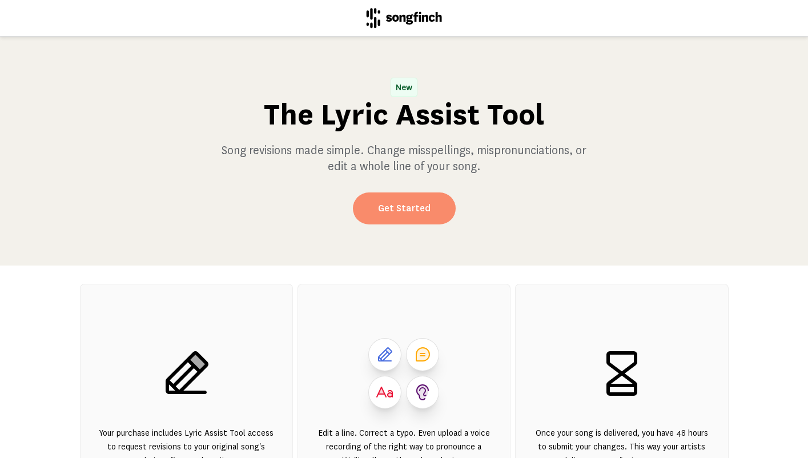
click at [424, 214] on link "Get Started" at bounding box center [404, 208] width 103 height 32
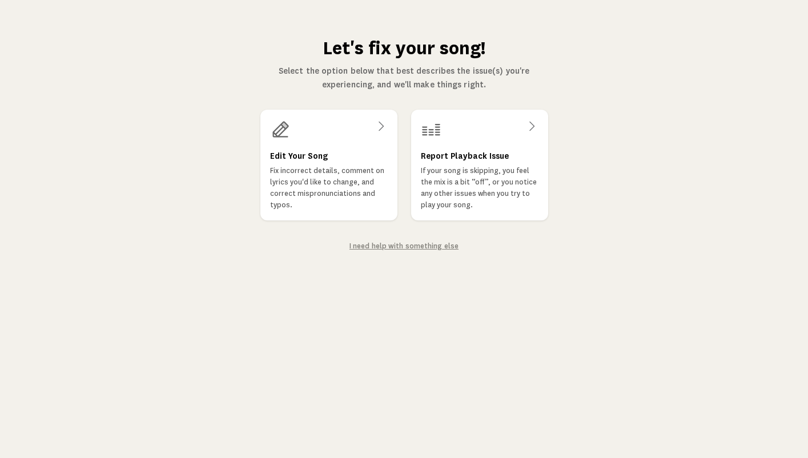
click at [384, 244] on link "I need help with something else" at bounding box center [403, 246] width 109 height 8
